Goal: Check status: Check status

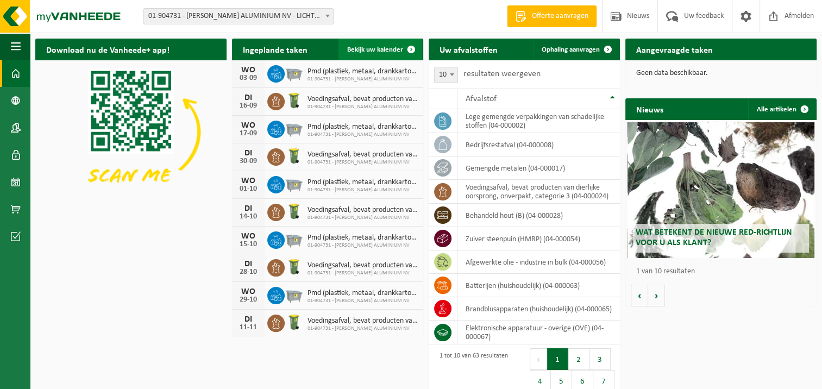
click at [393, 50] on span "Bekijk uw kalender" at bounding box center [375, 49] width 56 height 7
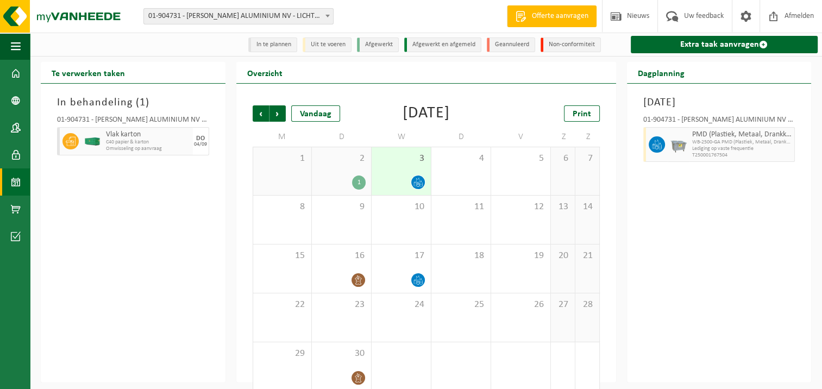
click at [356, 171] on div "2 1" at bounding box center [341, 171] width 59 height 48
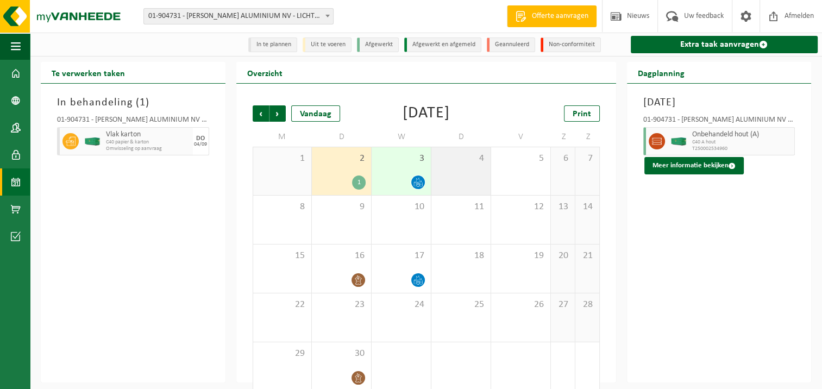
click at [447, 184] on div "4" at bounding box center [460, 171] width 59 height 48
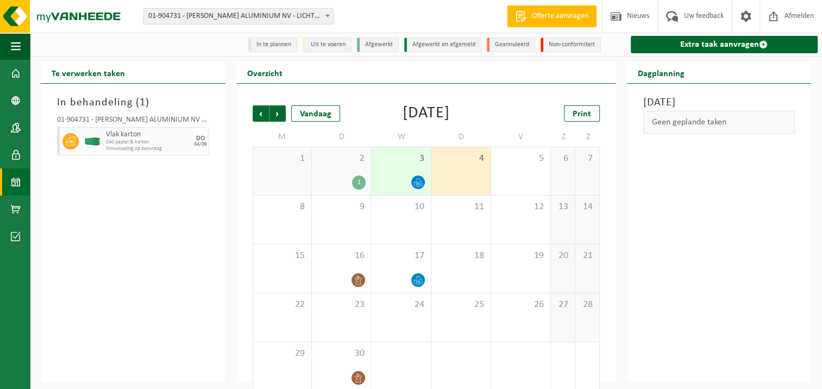
click at [413, 165] on span "3" at bounding box center [401, 159] width 48 height 12
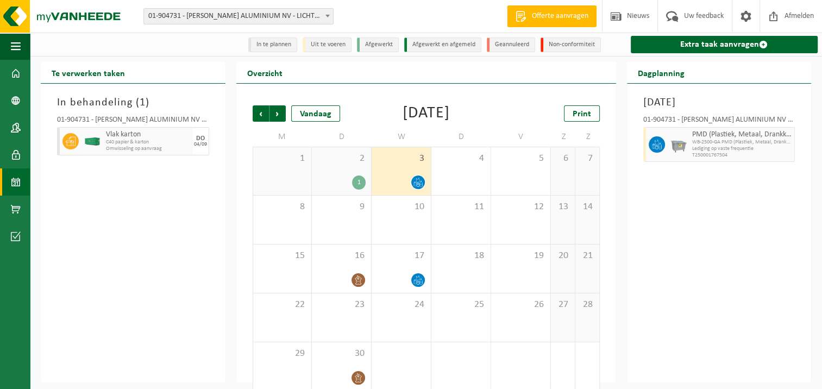
click at [379, 166] on div "3" at bounding box center [401, 171] width 59 height 48
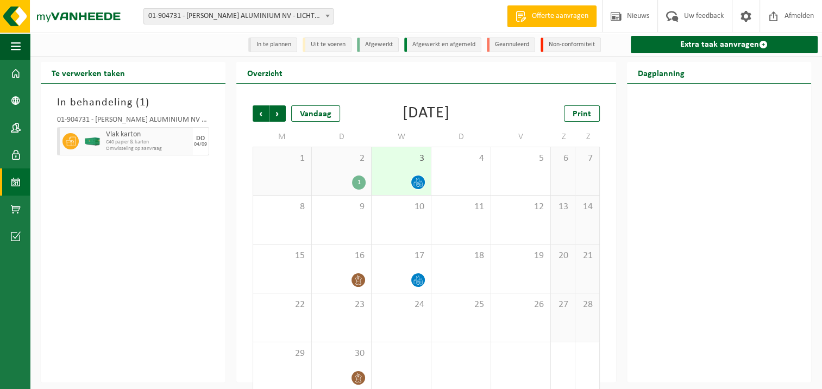
click at [355, 165] on span "2" at bounding box center [341, 159] width 48 height 12
